Goal: Task Accomplishment & Management: Manage account settings

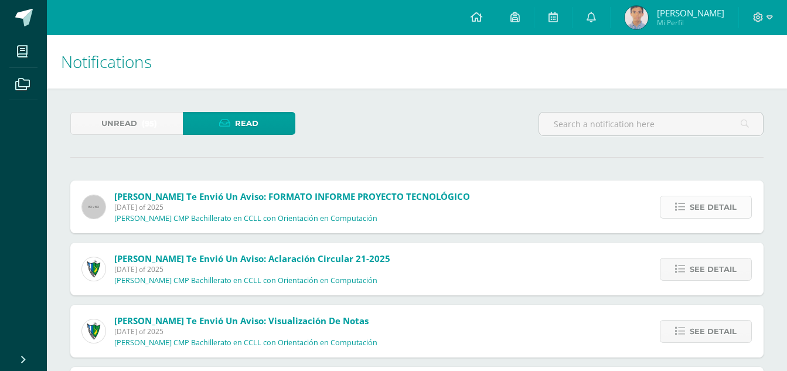
click at [666, 212] on link "See detail" at bounding box center [706, 207] width 92 height 23
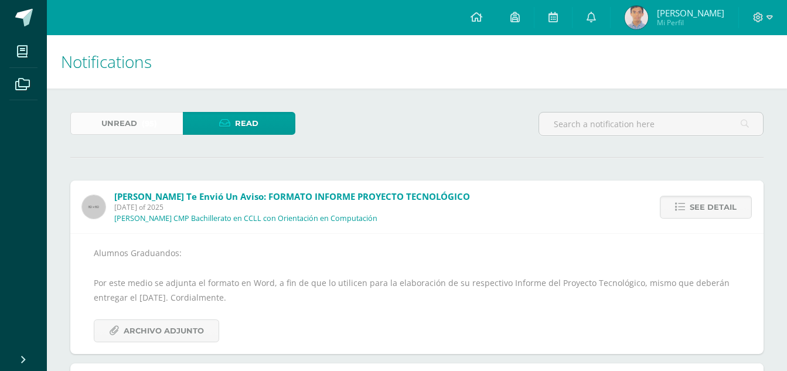
click at [144, 115] on span "(95)" at bounding box center [149, 123] width 15 height 22
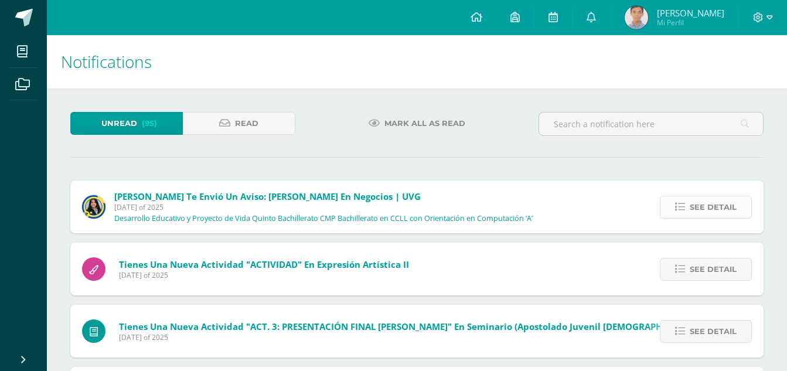
click at [690, 196] on link "See detail" at bounding box center [706, 207] width 92 height 23
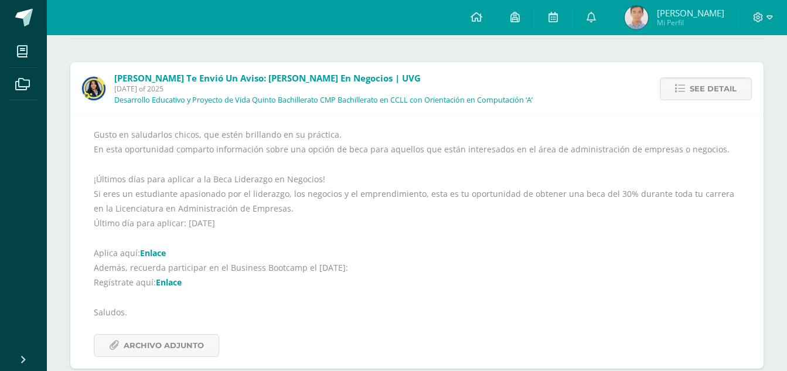
scroll to position [176, 0]
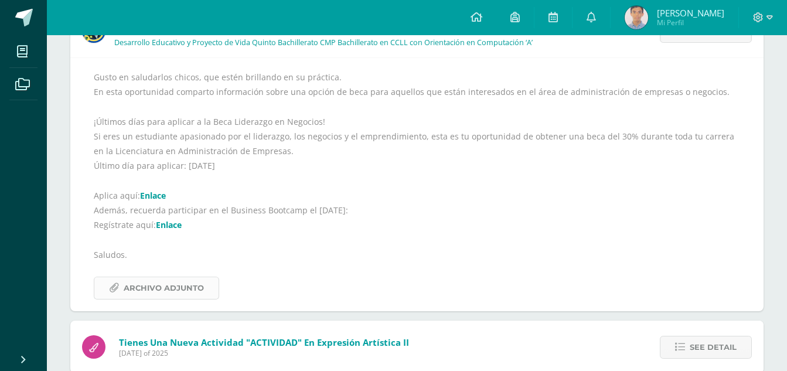
click at [162, 296] on span "Archivo Adjunto" at bounding box center [164, 288] width 80 height 22
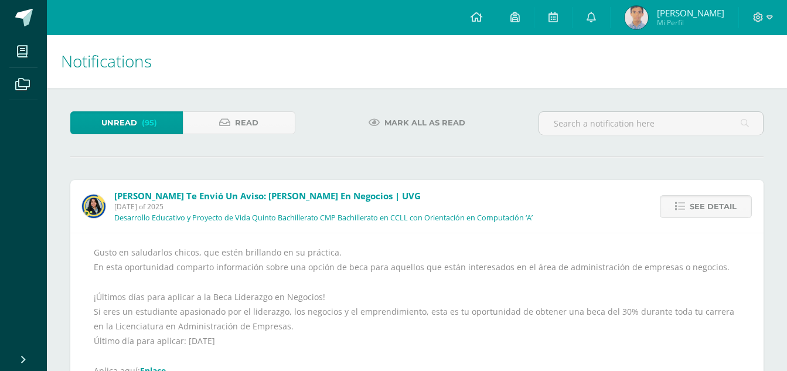
scroll to position [0, 0]
click at [270, 117] on link "Read" at bounding box center [239, 123] width 112 height 23
